Goal: Information Seeking & Learning: Learn about a topic

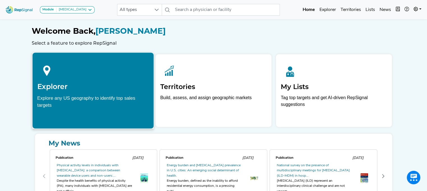
click at [113, 84] on h2 "Explorer" at bounding box center [93, 86] width 112 height 8
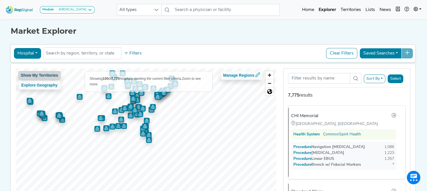
click at [35, 74] on button "Show My Territories" at bounding box center [39, 75] width 42 height 9
click at [272, 76] on span "Zoom in" at bounding box center [269, 75] width 8 height 8
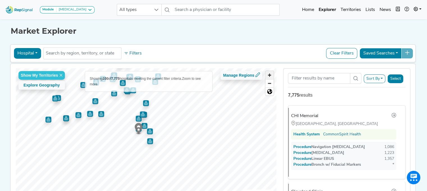
click at [272, 76] on span "Zoom in" at bounding box center [269, 75] width 8 height 8
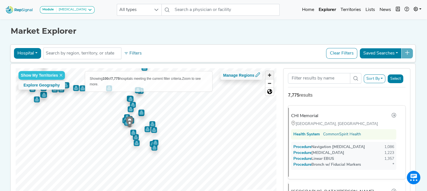
click at [272, 76] on span "Zoom in" at bounding box center [269, 75] width 8 height 8
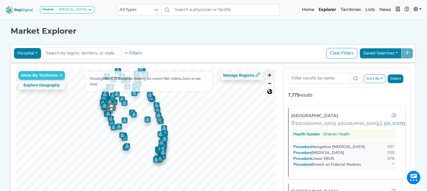
click at [272, 76] on span "Zoom in" at bounding box center [269, 75] width 8 height 8
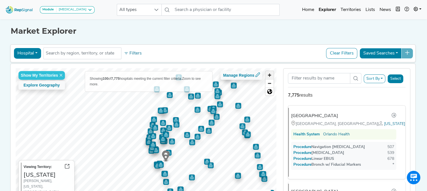
click at [268, 76] on span "Zoom in" at bounding box center [269, 75] width 8 height 8
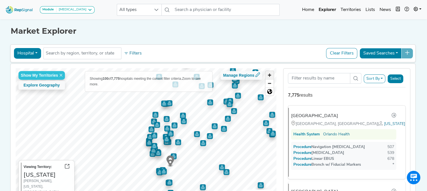
click at [268, 76] on span "Zoom in" at bounding box center [269, 75] width 8 height 8
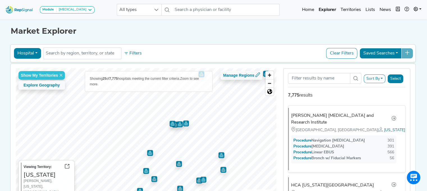
click at [169, 123] on img "Map marker" at bounding box center [172, 124] width 6 height 6
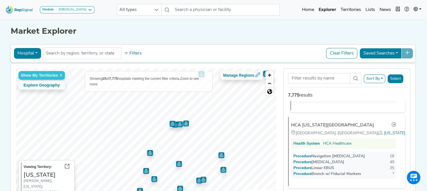
scroll to position [604, 0]
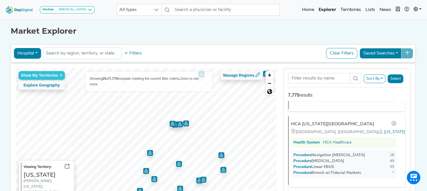
click at [169, 123] on img "Map marker" at bounding box center [172, 124] width 6 height 6
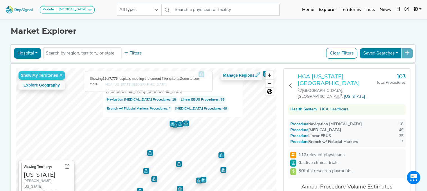
click at [321, 74] on h3 "HCA [US_STATE][GEOGRAPHIC_DATA]" at bounding box center [336, 79] width 79 height 13
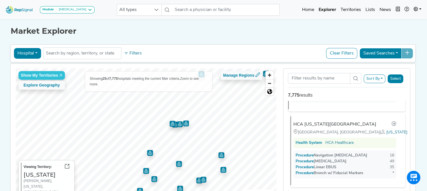
scroll to position [600, 0]
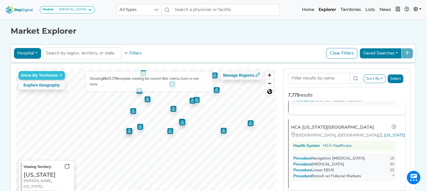
click at [231, 60] on div "Hospital Physician Hospital ASC Office Health System No results found Filters C…" at bounding box center [212, 129] width 405 height 173
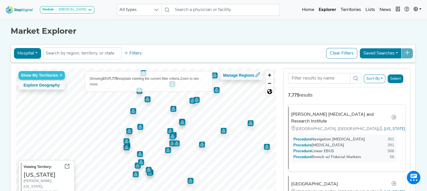
scroll to position [0, 0]
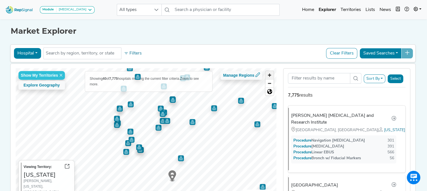
click at [271, 75] on span "Zoom in" at bounding box center [269, 75] width 8 height 8
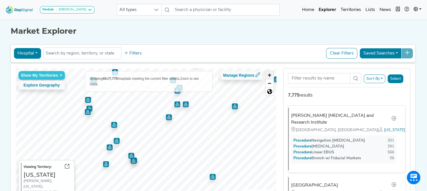
click at [271, 75] on span "Zoom in" at bounding box center [269, 75] width 8 height 8
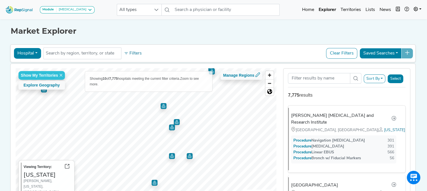
click at [169, 155] on img "Map marker" at bounding box center [172, 156] width 6 height 6
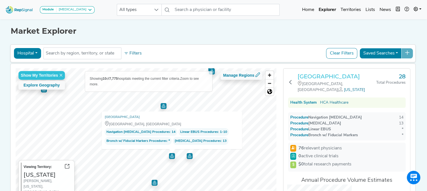
click at [318, 75] on h3 "[GEOGRAPHIC_DATA]" at bounding box center [336, 76] width 79 height 7
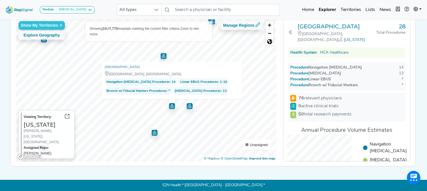
click at [280, 45] on div "Show My Territories Explore Geography Showing 10 of 7,775 hospitals meeting the…" at bounding box center [146, 89] width 268 height 143
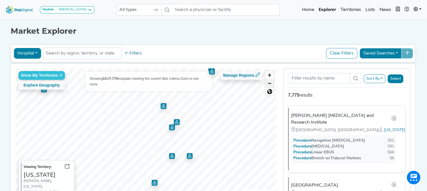
click at [268, 82] on span "Zoom out" at bounding box center [269, 83] width 8 height 8
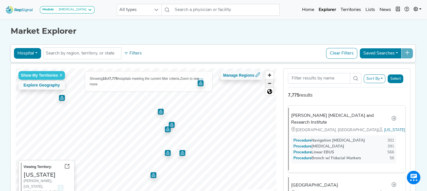
click at [268, 82] on span "Zoom out" at bounding box center [269, 83] width 8 height 8
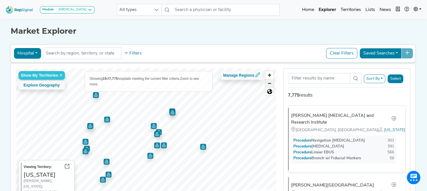
click at [268, 82] on span "Zoom out" at bounding box center [269, 83] width 8 height 8
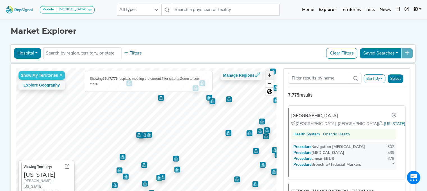
click at [269, 74] on span "Zoom in" at bounding box center [269, 75] width 8 height 8
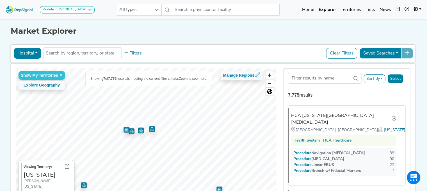
click at [150, 127] on img "Map marker" at bounding box center [152, 129] width 6 height 6
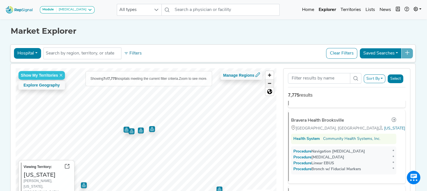
click at [270, 83] on span "Zoom out" at bounding box center [269, 83] width 8 height 8
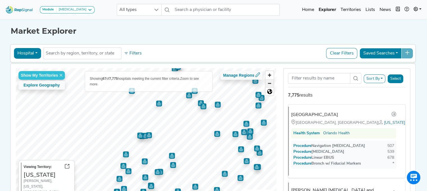
scroll to position [0, 0]
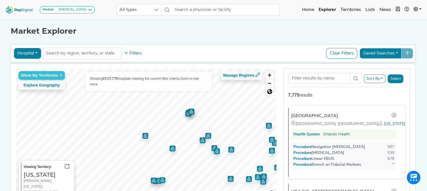
click at [170, 147] on img "Map marker" at bounding box center [172, 148] width 6 height 6
click at [142, 135] on img "Map marker" at bounding box center [145, 136] width 6 height 6
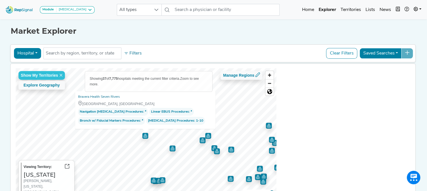
click at [142, 135] on img "Map marker" at bounding box center [145, 136] width 6 height 6
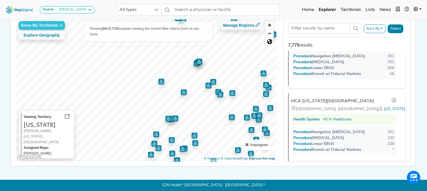
scroll to position [297, 0]
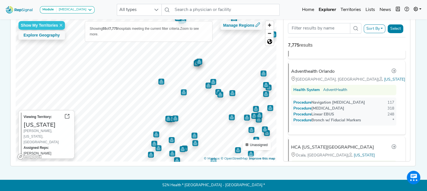
click at [182, 89] on img "Map marker" at bounding box center [184, 92] width 6 height 6
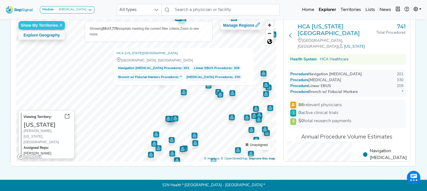
click at [173, 116] on img "Map marker" at bounding box center [175, 118] width 6 height 6
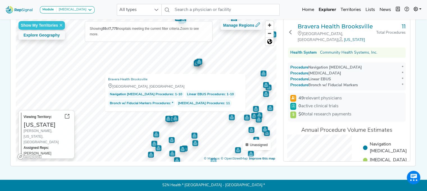
click at [165, 116] on img "Map marker" at bounding box center [168, 119] width 6 height 6
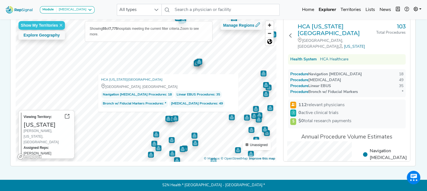
click at [173, 115] on img "Map marker" at bounding box center [175, 118] width 6 height 6
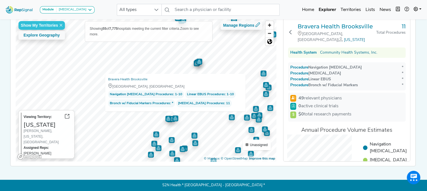
click at [169, 18] on div at bounding box center [145, 18] width 261 height 0
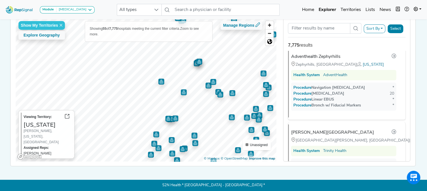
click at [158, 81] on img "Map marker" at bounding box center [161, 81] width 6 height 6
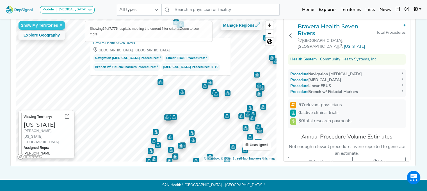
scroll to position [53, 0]
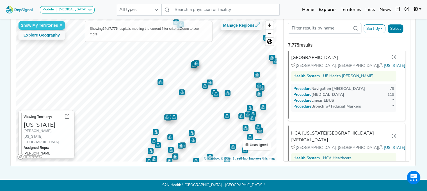
click at [178, 88] on img "Map marker" at bounding box center [181, 91] width 7 height 7
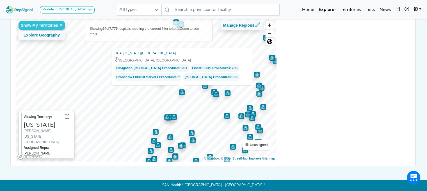
scroll to position [0, 0]
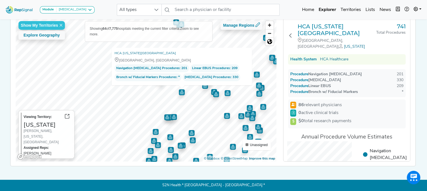
click at [171, 114] on img "Map marker" at bounding box center [174, 117] width 6 height 6
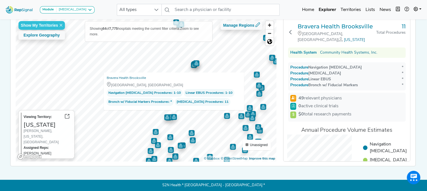
click at [164, 116] on img "Map marker" at bounding box center [167, 117] width 6 height 6
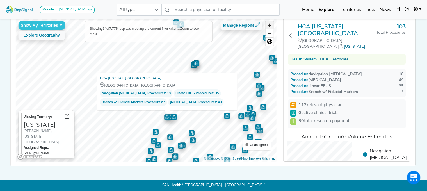
click at [272, 22] on span "Zoom in" at bounding box center [269, 25] width 8 height 8
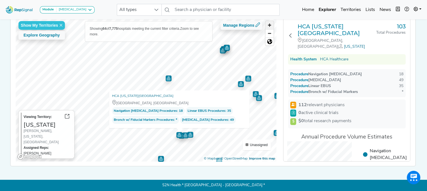
click at [272, 22] on span "Zoom in" at bounding box center [269, 25] width 8 height 8
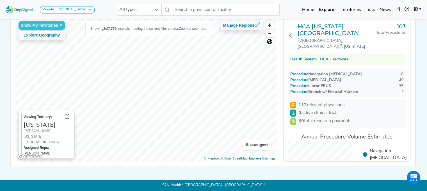
click at [197, 0] on html "Module [MEDICAL_DATA] [MEDICAL_DATA] Disposable Bronchoscope SBRT SPE TTNA [MED…" at bounding box center [213, 70] width 427 height 241
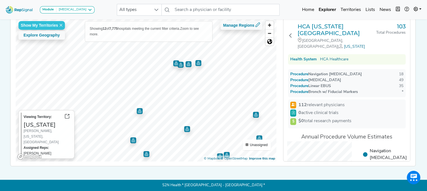
click at [197, 61] on img "Map marker" at bounding box center [198, 63] width 6 height 6
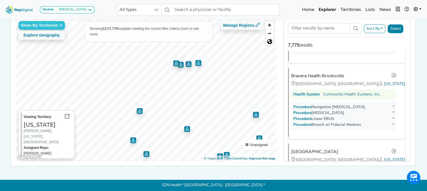
scroll to position [457, 0]
click at [173, 60] on img "Map marker" at bounding box center [176, 63] width 6 height 6
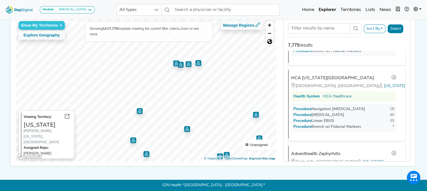
scroll to position [229, 0]
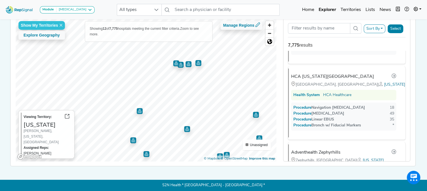
click at [178, 62] on img "Map marker" at bounding box center [181, 65] width 6 height 6
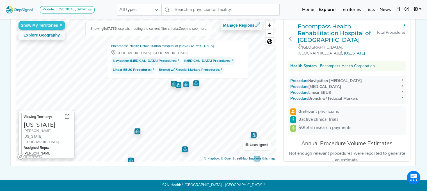
click at [184, 84] on img "Map marker" at bounding box center [186, 84] width 6 height 6
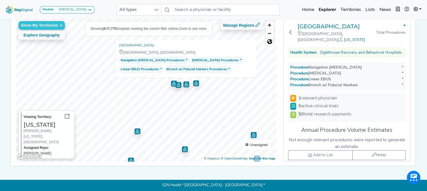
click at [194, 80] on img "Map marker" at bounding box center [196, 83] width 6 height 6
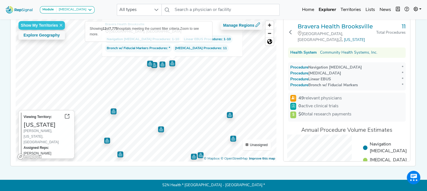
click at [159, 127] on img "Map marker" at bounding box center [161, 129] width 6 height 6
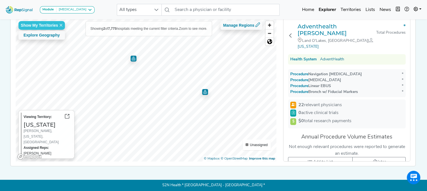
click at [203, 89] on img "Map marker" at bounding box center [205, 92] width 6 height 6
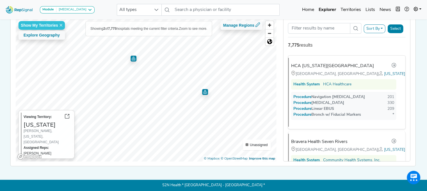
click at [134, 56] on img "Map marker" at bounding box center [133, 59] width 6 height 6
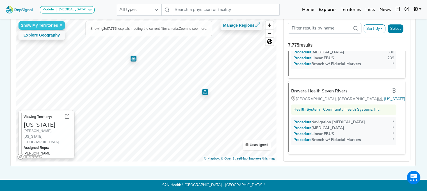
click at [203, 89] on img "Map marker" at bounding box center [205, 92] width 6 height 6
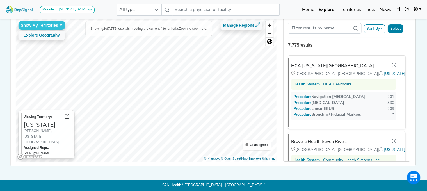
click at [174, 0] on html "Module [MEDICAL_DATA] [MEDICAL_DATA] Disposable Bronchoscope SBRT SPE TTNA [MED…" at bounding box center [213, 70] width 427 height 241
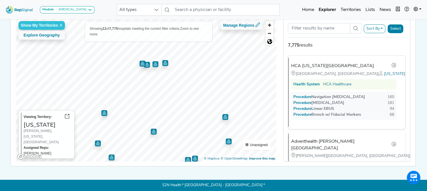
click at [222, 114] on img "Map marker" at bounding box center [225, 117] width 6 height 6
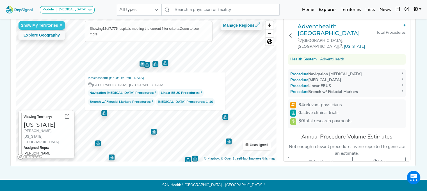
click at [152, 130] on img "Map marker" at bounding box center [154, 131] width 6 height 6
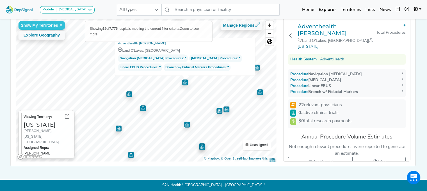
click at [126, 91] on img "Map marker" at bounding box center [129, 94] width 6 height 6
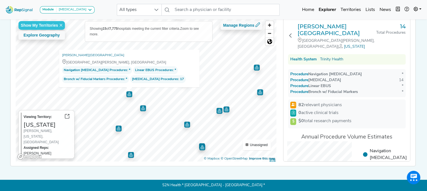
click at [141, 105] on img "Map marker" at bounding box center [143, 108] width 6 height 6
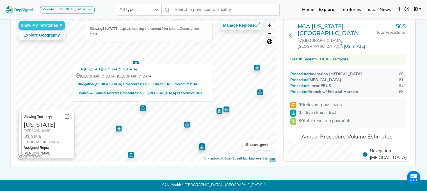
click at [185, 121] on img "Map marker" at bounding box center [187, 124] width 6 height 6
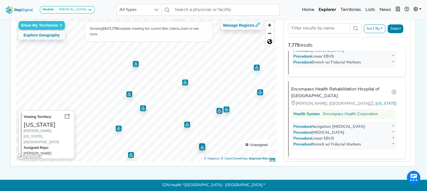
click at [216, 108] on img "Map marker" at bounding box center [219, 111] width 6 height 6
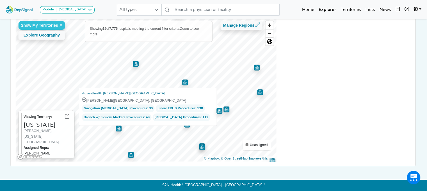
scroll to position [762, 0]
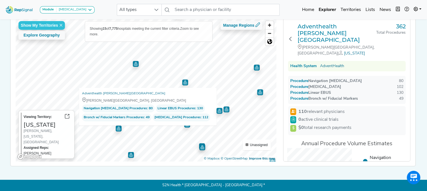
click at [224, 106] on img "Map marker" at bounding box center [226, 109] width 6 height 6
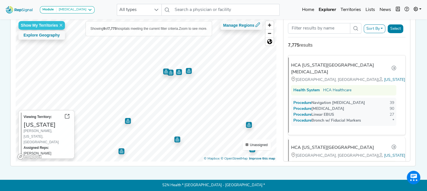
scroll to position [0, 0]
click at [188, 69] on img "Map marker" at bounding box center [189, 71] width 6 height 6
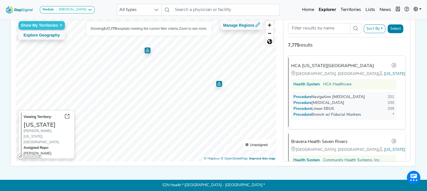
click at [145, 48] on img "Map marker" at bounding box center [147, 50] width 6 height 6
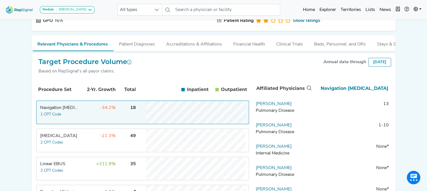
scroll to position [61, 0]
click at [100, 143] on td "-21.3%" at bounding box center [97, 140] width 36 height 22
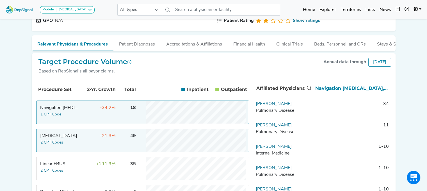
click at [107, 118] on td "-34.2%" at bounding box center [97, 112] width 36 height 22
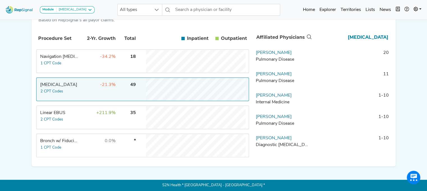
scroll to position [116, 0]
click at [92, 121] on td "+211.9%" at bounding box center [97, 117] width 36 height 22
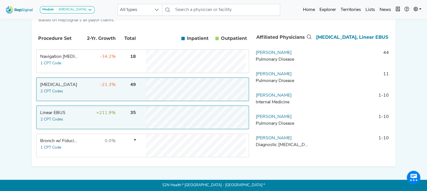
click at [104, 89] on td "-21.3%" at bounding box center [97, 89] width 36 height 22
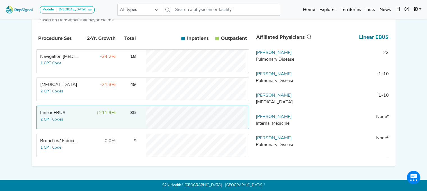
click at [100, 115] on td "+211.9%" at bounding box center [97, 117] width 36 height 22
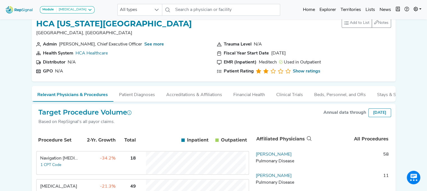
scroll to position [20, 0]
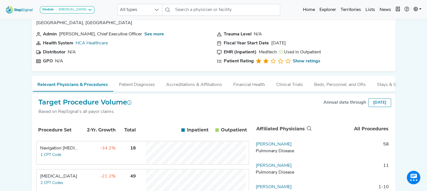
click at [337, 85] on button "Beds, Personnel, and ORs" at bounding box center [339, 83] width 63 height 15
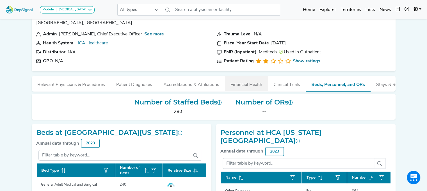
scroll to position [0, 19]
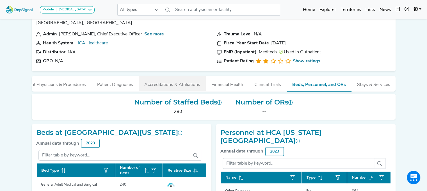
click at [181, 81] on button "Accreditations & Affiliations" at bounding box center [172, 83] width 67 height 15
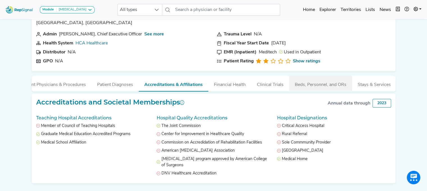
click at [313, 84] on button "Beds, Personnel, and ORs" at bounding box center [320, 83] width 63 height 15
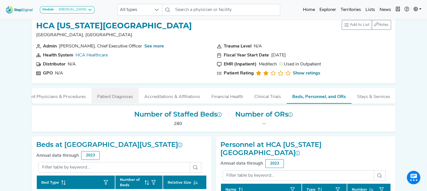
scroll to position [0, 0]
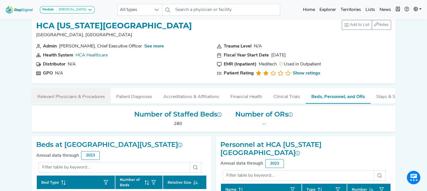
click at [83, 95] on button "Relevant Physicians & Procedures" at bounding box center [71, 95] width 79 height 15
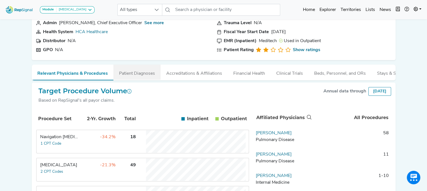
click at [134, 70] on button "Patient Diagnoses" at bounding box center [136, 72] width 47 height 15
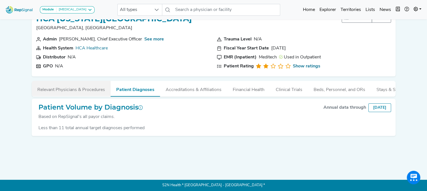
click at [78, 82] on button "Relevant Physicians & Procedures" at bounding box center [71, 88] width 79 height 15
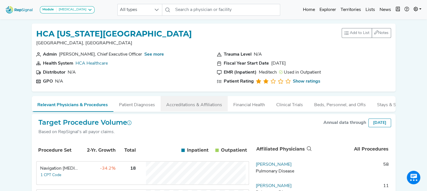
scroll to position [0, 20]
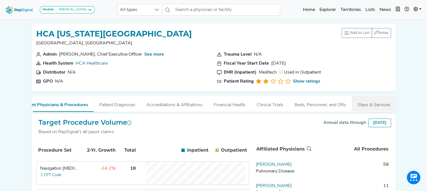
click at [357, 101] on button "Stays & Services" at bounding box center [373, 103] width 44 height 15
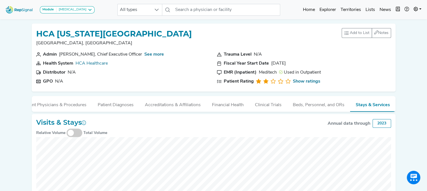
scroll to position [0, 0]
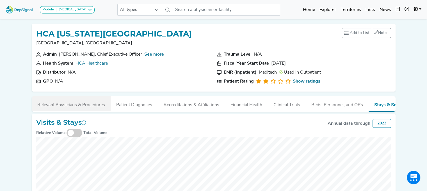
click at [81, 106] on button "Relevant Physicians & Procedures" at bounding box center [71, 103] width 79 height 15
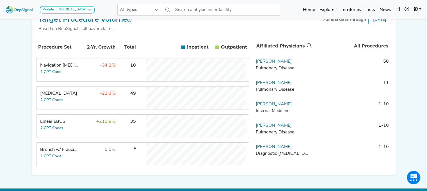
scroll to position [36, 0]
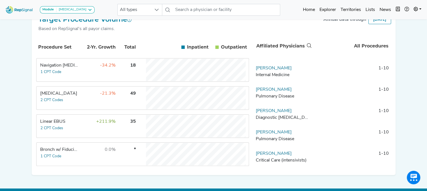
click at [120, 74] on td "18" at bounding box center [126, 70] width 20 height 22
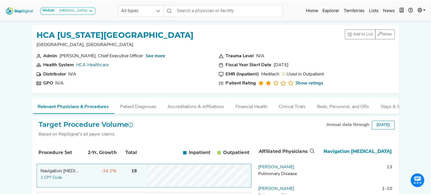
scroll to position [0, 0]
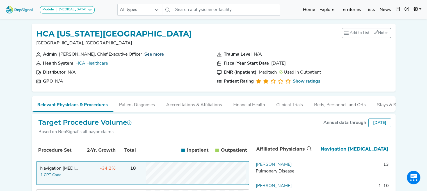
click at [153, 55] on link "See more" at bounding box center [154, 54] width 20 height 4
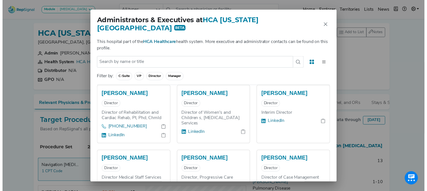
scroll to position [534, 0]
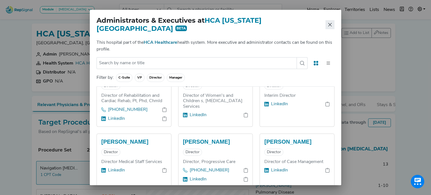
click at [332, 20] on button "Close" at bounding box center [329, 24] width 9 height 9
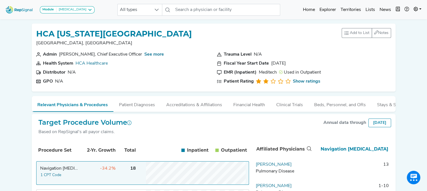
scroll to position [1, 0]
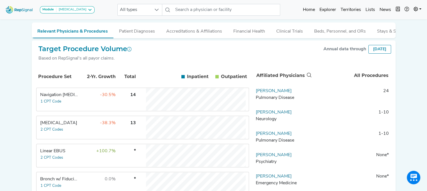
scroll to position [73, 0]
click at [277, 94] on link "Rafael Martinez" at bounding box center [274, 91] width 36 height 4
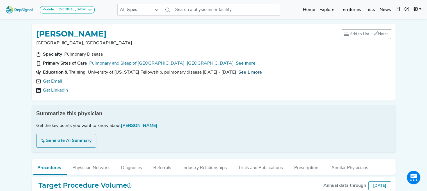
click at [240, 70] on span "See 1 more" at bounding box center [250, 72] width 24 height 4
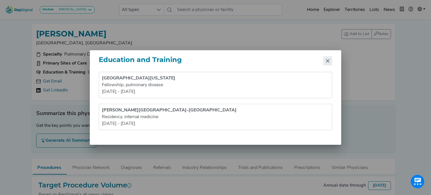
click at [330, 61] on button "Close" at bounding box center [327, 60] width 9 height 9
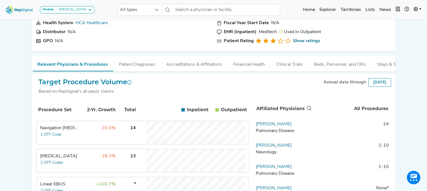
scroll to position [40, 0]
click at [165, 88] on div "Target Procedure Volume Based on RepSignal's all payor claims. Annual data thro…" at bounding box center [213, 89] width 355 height 22
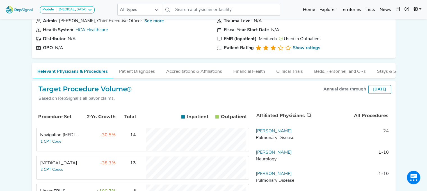
scroll to position [0, 0]
